Goal: Information Seeking & Learning: Find specific page/section

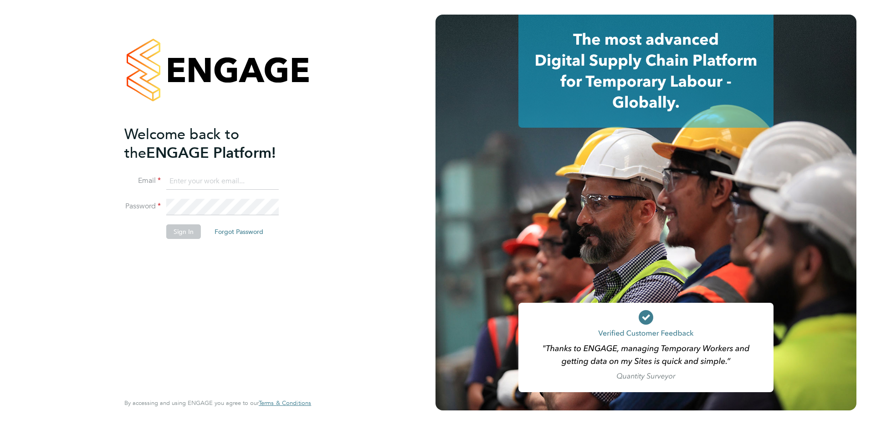
type input "[PERSON_NAME][EMAIL_ADDRESS][DOMAIN_NAME]"
click at [184, 233] on button "Sign In" at bounding box center [183, 231] width 35 height 15
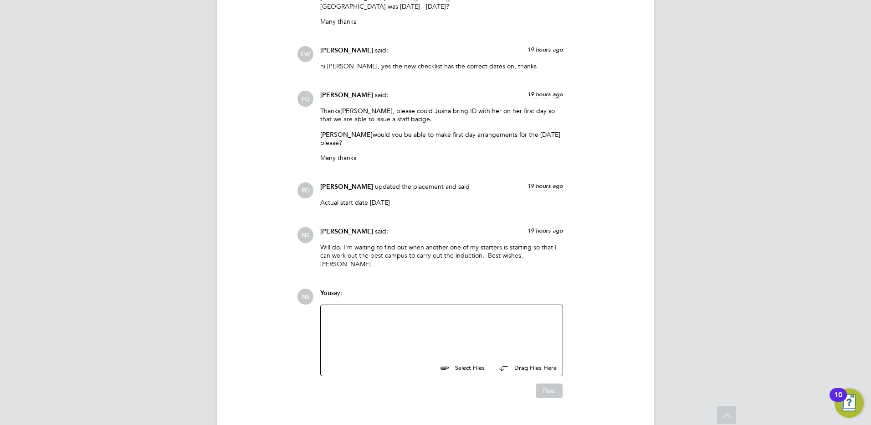
scroll to position [1467, 0]
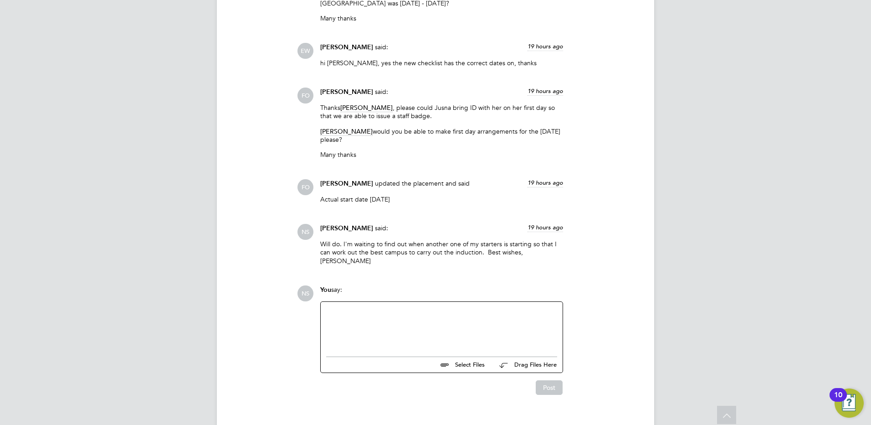
click at [410, 307] on div at bounding box center [441, 326] width 231 height 39
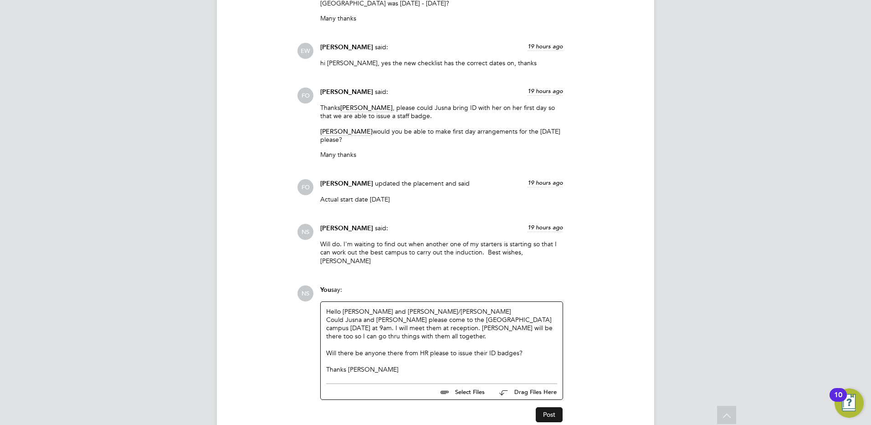
click at [541, 407] on button "Post" at bounding box center [549, 414] width 27 height 15
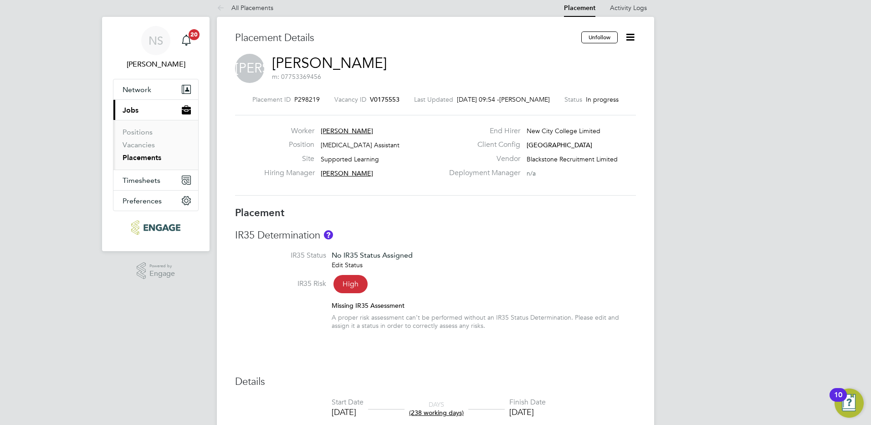
scroll to position [0, 0]
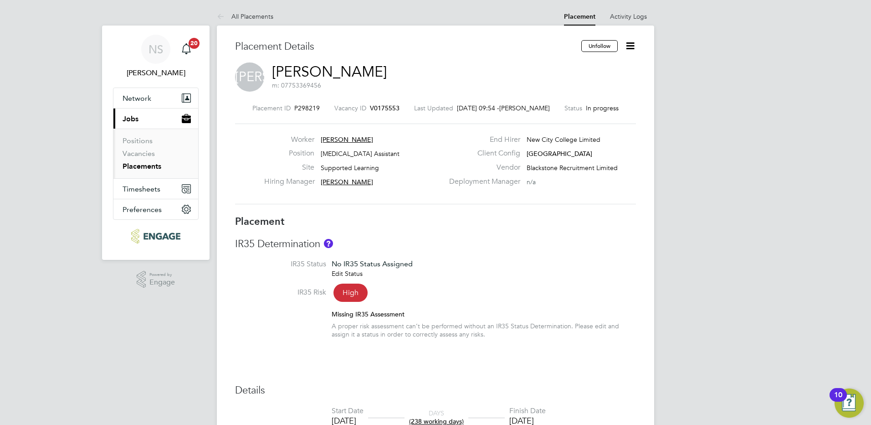
click at [155, 169] on link "Placements" at bounding box center [142, 166] width 39 height 9
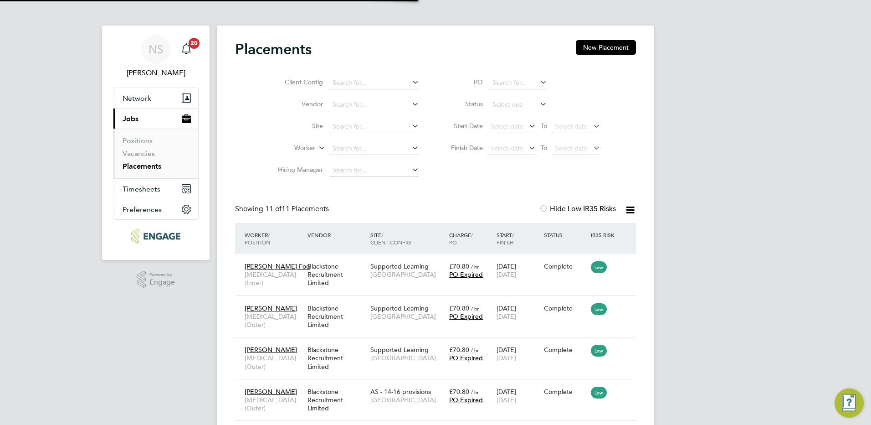
scroll to position [26, 79]
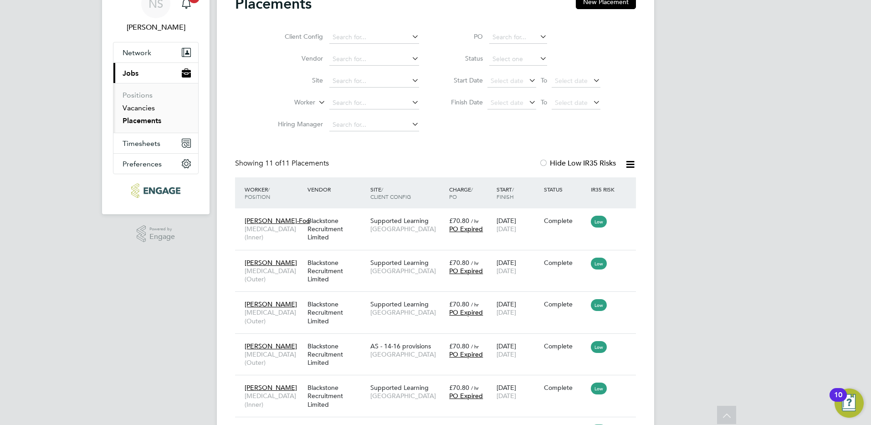
click at [148, 107] on link "Vacancies" at bounding box center [139, 107] width 32 height 9
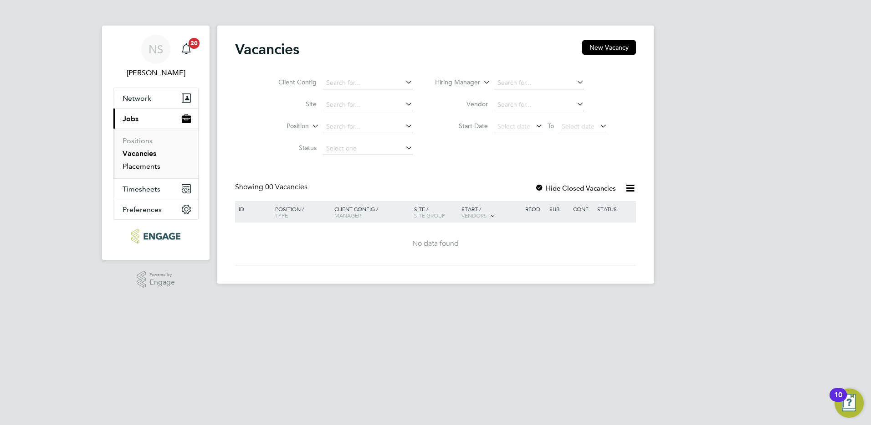
click at [151, 169] on link "Placements" at bounding box center [142, 166] width 38 height 9
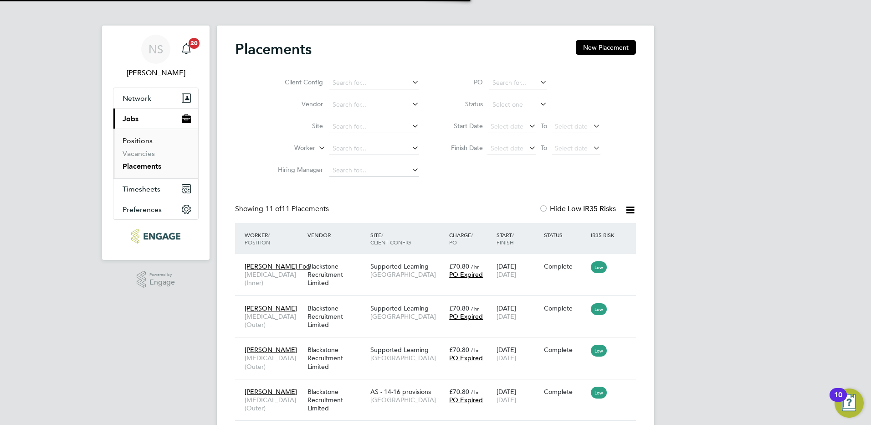
click at [147, 143] on link "Positions" at bounding box center [138, 140] width 30 height 9
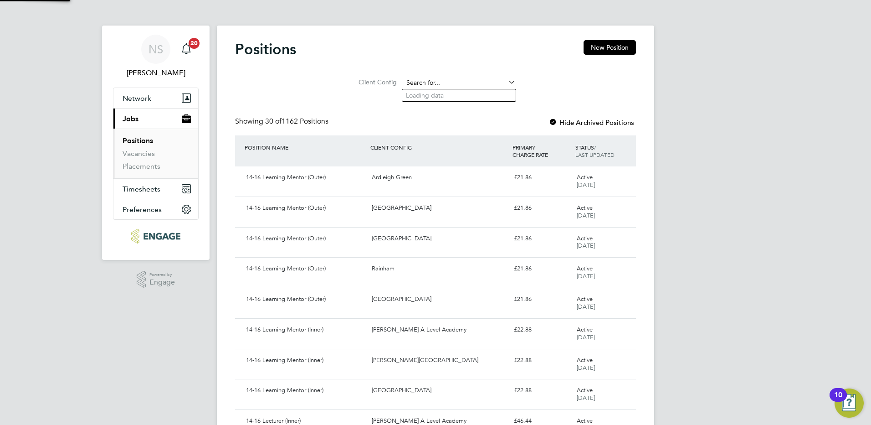
click at [415, 81] on input at bounding box center [459, 83] width 113 height 13
type input "speech"
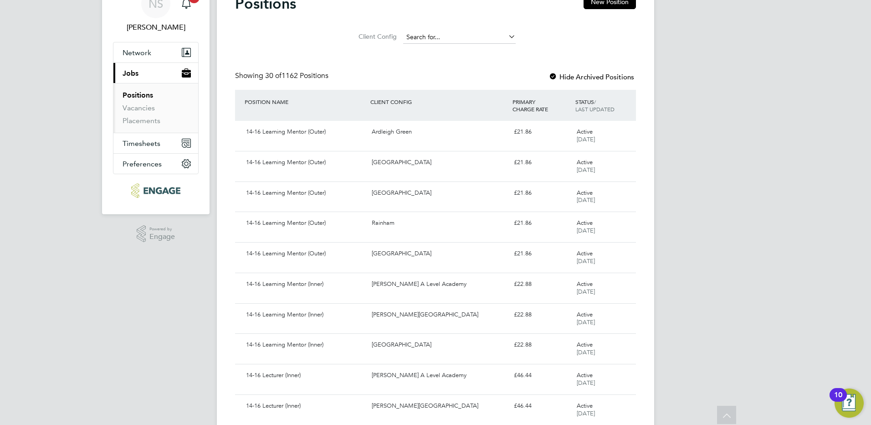
click at [444, 35] on input at bounding box center [459, 37] width 113 height 13
type input "speech"
click at [149, 107] on link "Vacancies" at bounding box center [139, 107] width 32 height 9
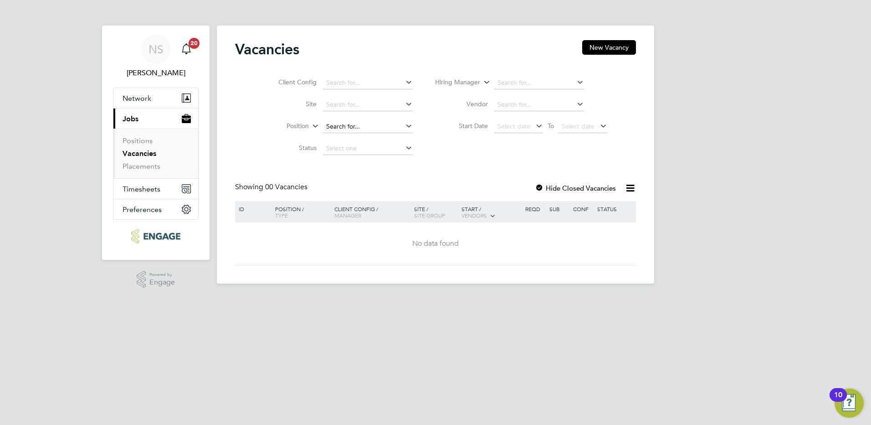
click at [373, 124] on input at bounding box center [368, 126] width 90 height 13
type input "speech"
click at [444, 159] on div "Client Config Site Position speech Status Hiring Manager Vendor Start Date Sele…" at bounding box center [435, 113] width 401 height 92
click at [151, 164] on link "Placements" at bounding box center [142, 166] width 38 height 9
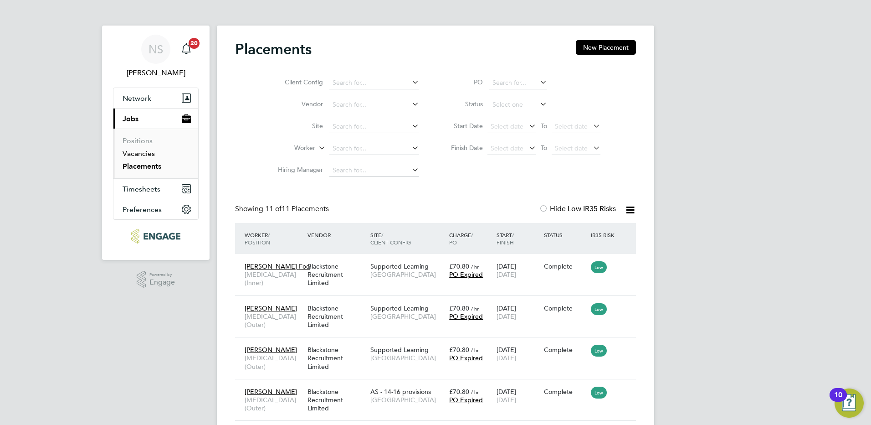
click at [154, 154] on link "Vacancies" at bounding box center [139, 153] width 32 height 9
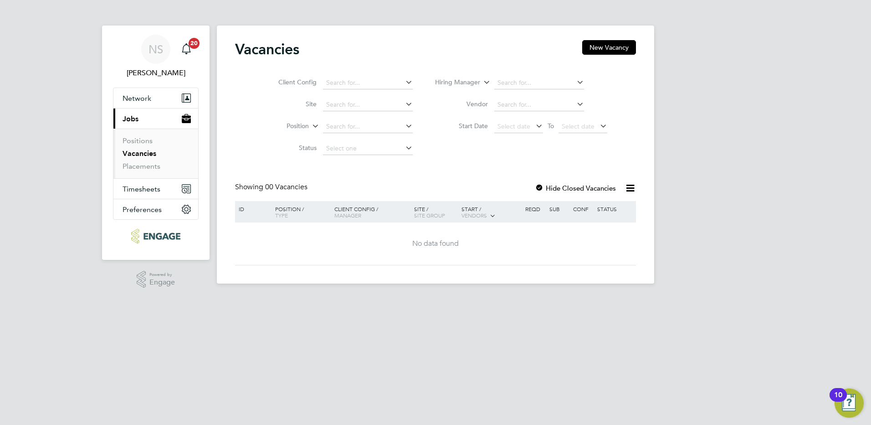
click at [575, 82] on icon at bounding box center [575, 82] width 0 height 13
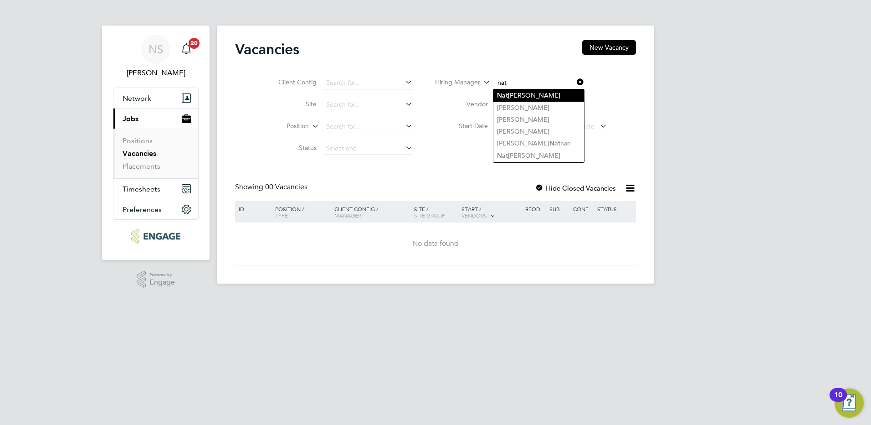
click at [531, 90] on li "[PERSON_NAME]" at bounding box center [538, 95] width 91 height 12
type input "[PERSON_NAME]"
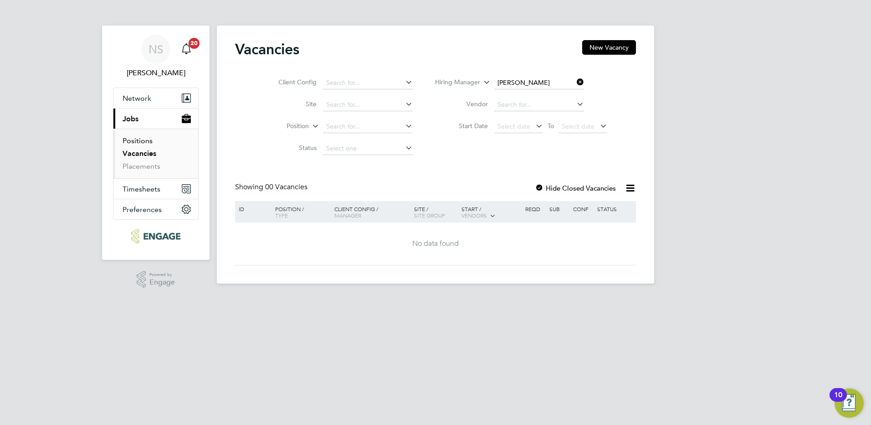
click at [136, 143] on link "Positions" at bounding box center [138, 140] width 30 height 9
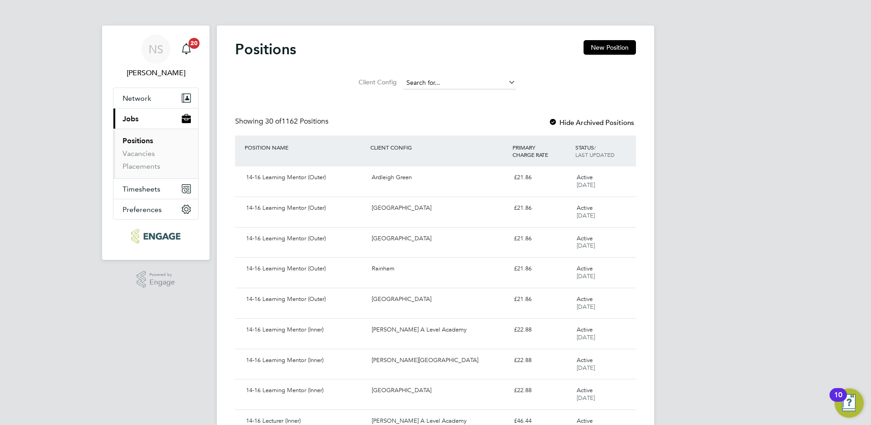
click at [473, 84] on input at bounding box center [459, 83] width 113 height 13
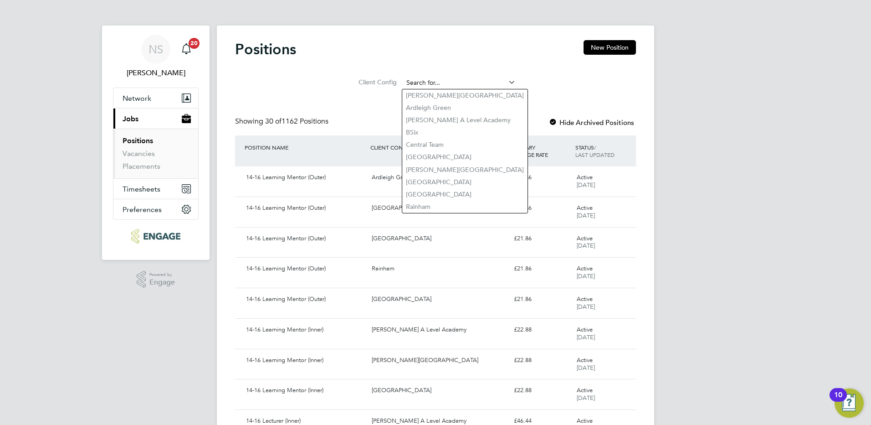
click at [473, 84] on input at bounding box center [459, 83] width 113 height 13
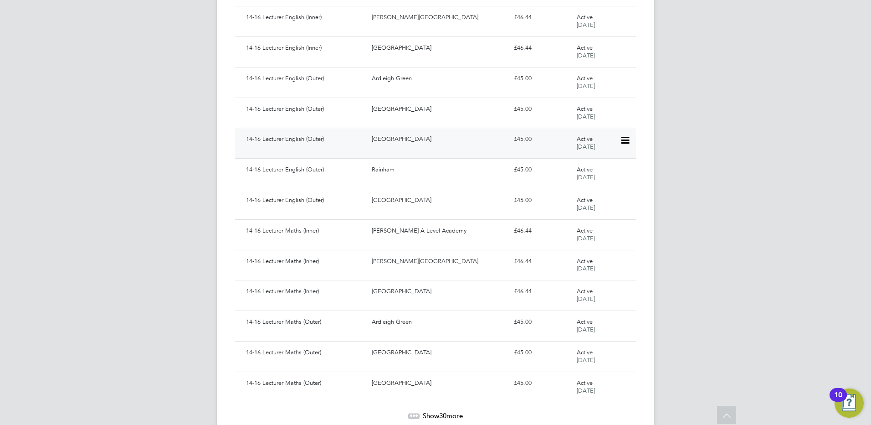
scroll to position [714, 0]
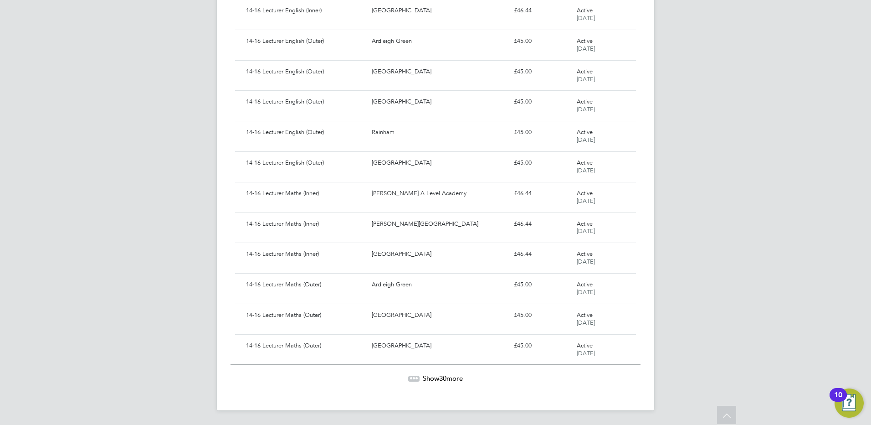
type input "speech"
click at [443, 374] on span "30" at bounding box center [442, 378] width 7 height 9
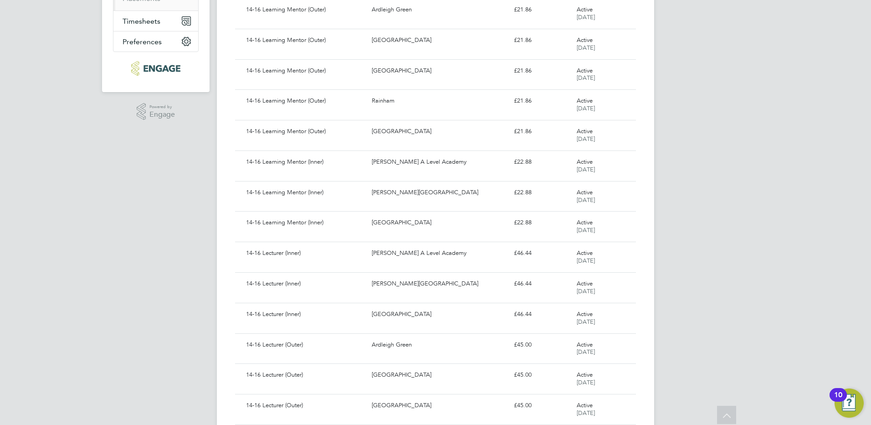
scroll to position [0, 0]
